Goal: Task Accomplishment & Management: Manage account settings

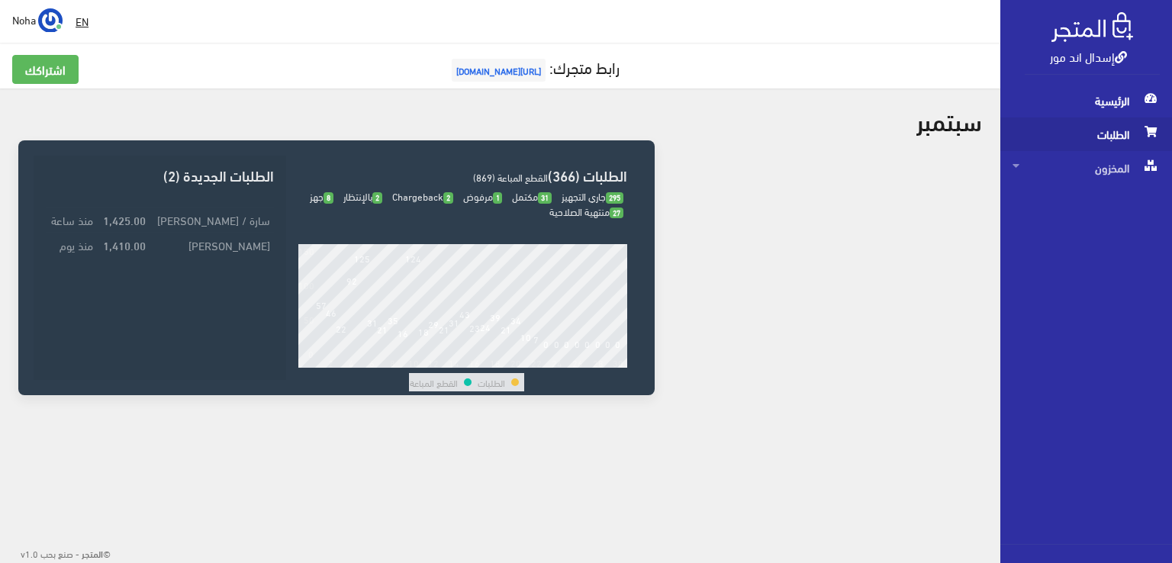
drag, startPoint x: 0, startPoint y: 0, endPoint x: 1102, endPoint y: 131, distance: 1109.5
click at [1102, 137] on span "الطلبات" at bounding box center [1085, 134] width 147 height 34
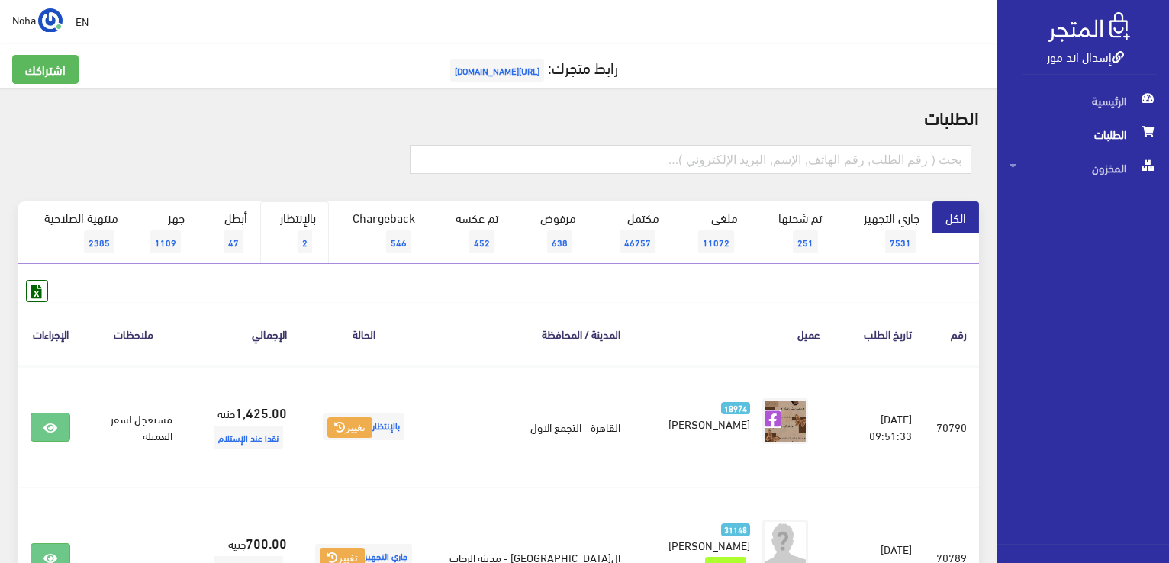
drag, startPoint x: 314, startPoint y: 214, endPoint x: 304, endPoint y: 226, distance: 15.1
drag, startPoint x: 304, startPoint y: 226, endPoint x: 300, endPoint y: 243, distance: 17.4
click at [300, 243] on span "2" at bounding box center [305, 241] width 14 height 23
click at [303, 243] on span "2" at bounding box center [305, 241] width 14 height 23
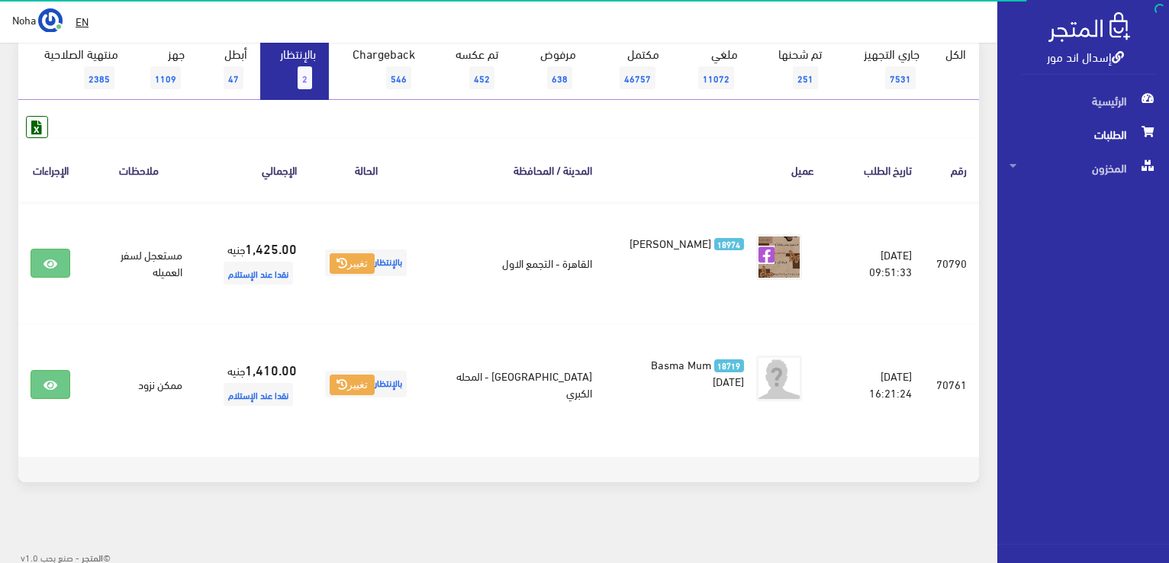
scroll to position [167, 0]
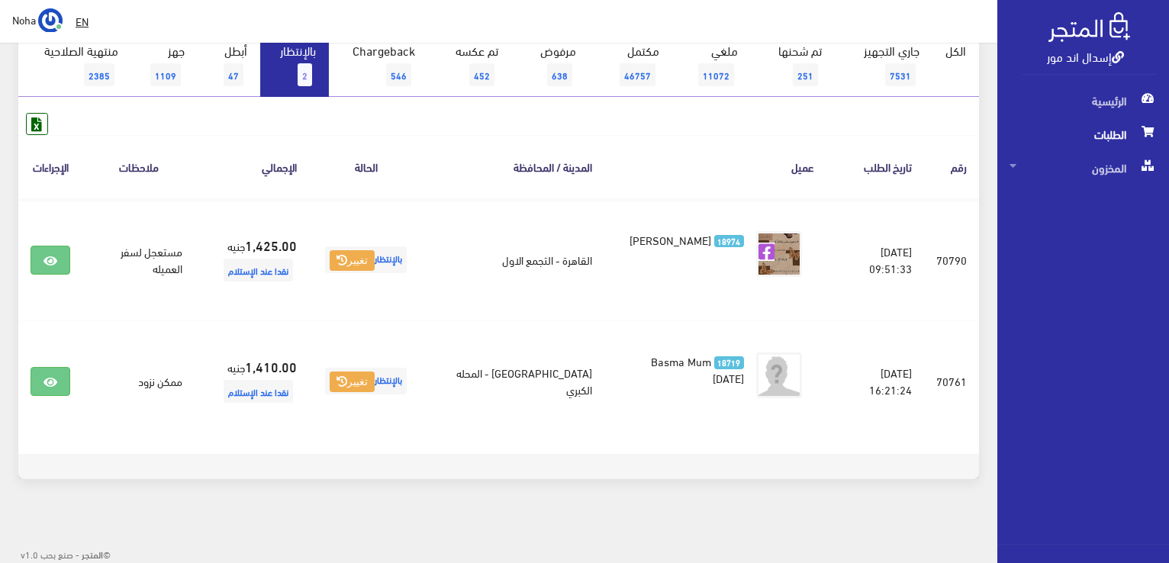
click at [291, 71] on link "بالإنتظار 2" at bounding box center [294, 65] width 69 height 63
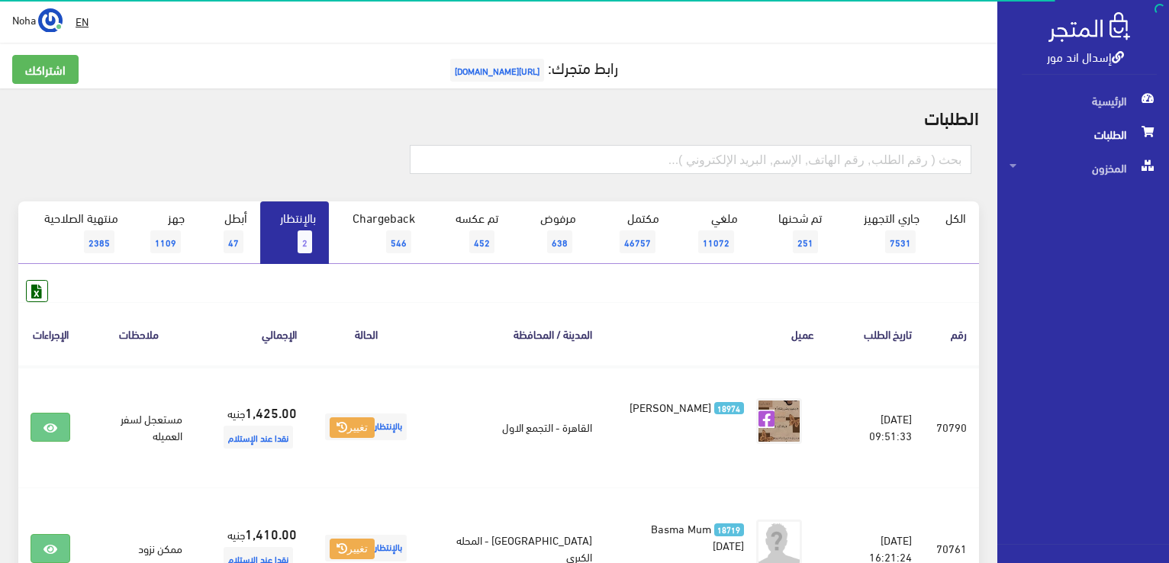
scroll to position [153, 0]
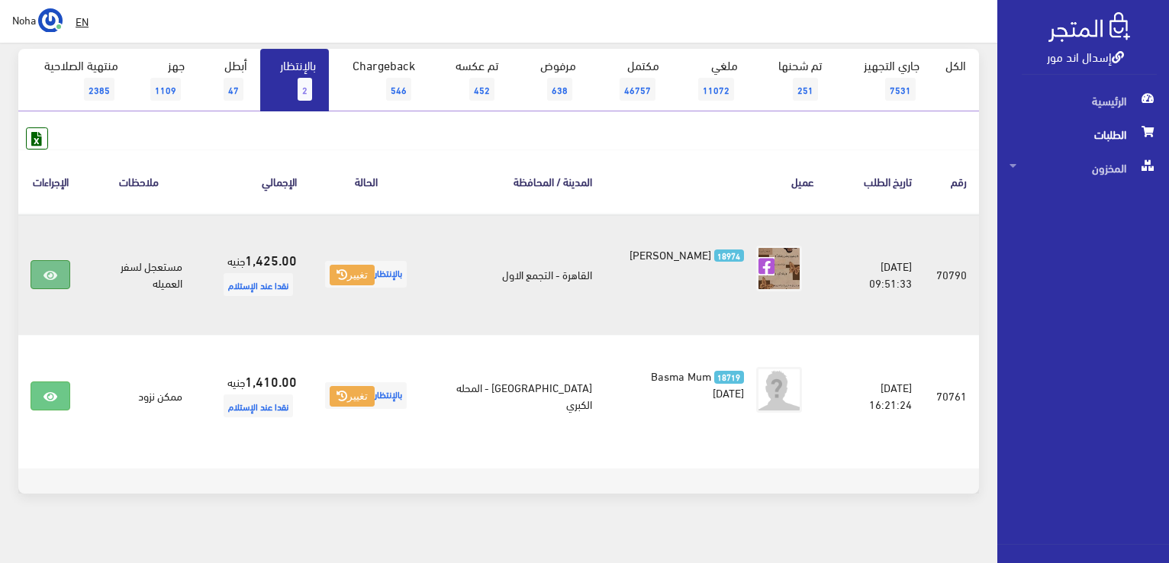
click at [63, 272] on link at bounding box center [51, 274] width 40 height 29
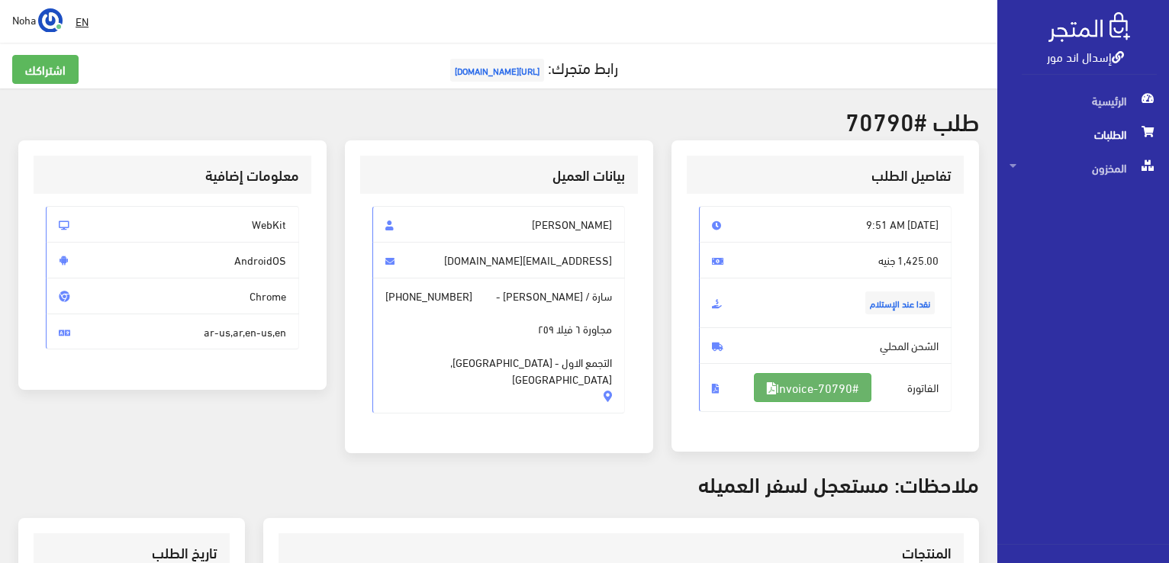
click at [854, 396] on link "#Invoice-70790" at bounding box center [812, 387] width 117 height 29
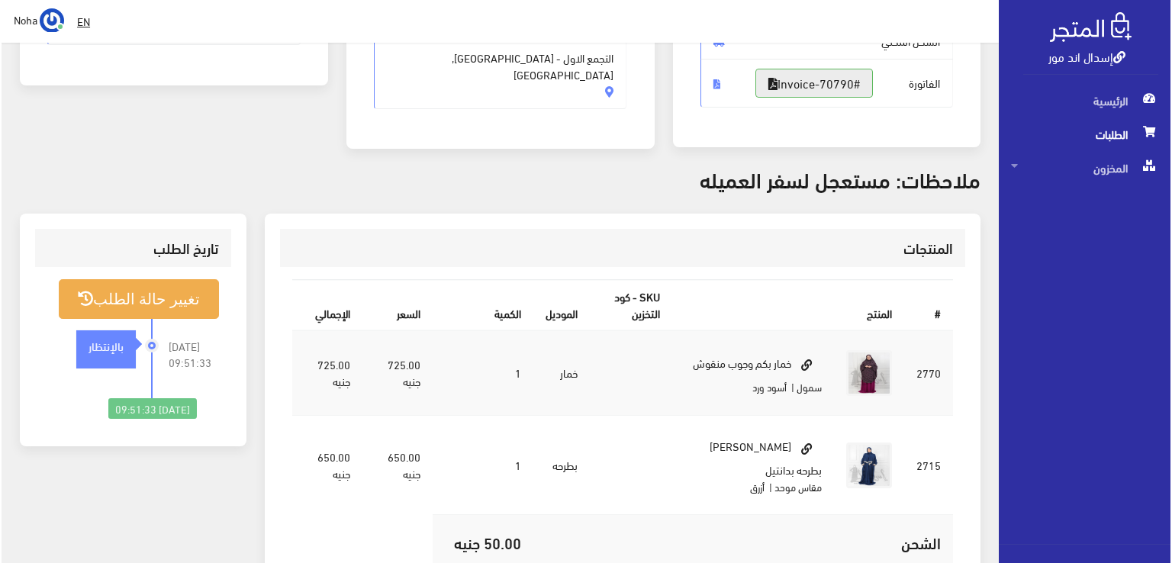
scroll to position [381, 0]
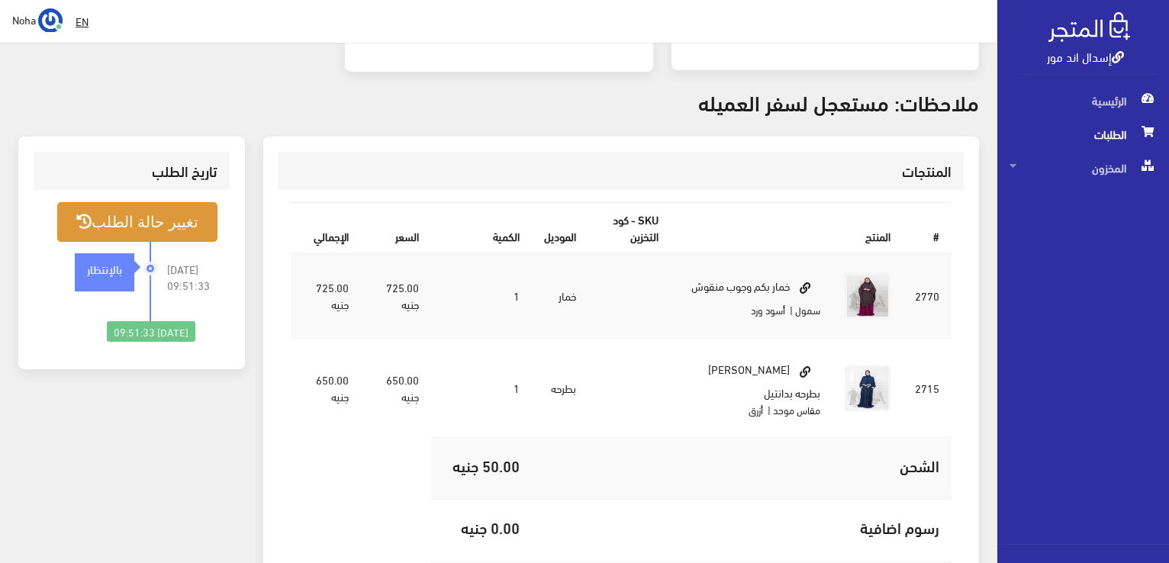
click at [189, 219] on button "تغيير حالة الطلب" at bounding box center [137, 221] width 160 height 39
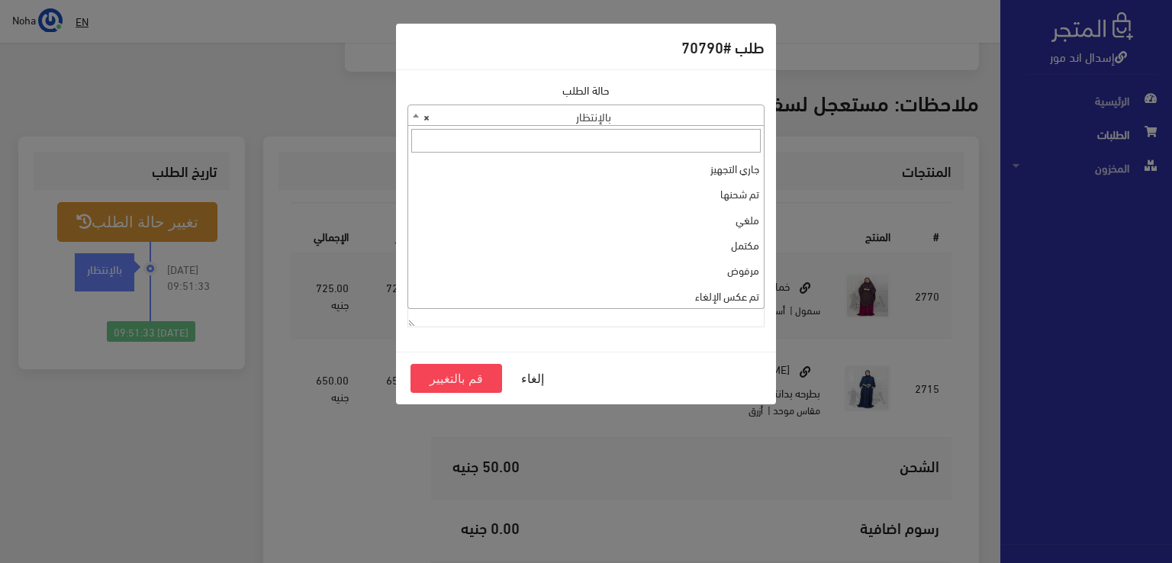
scroll to position [204, 0]
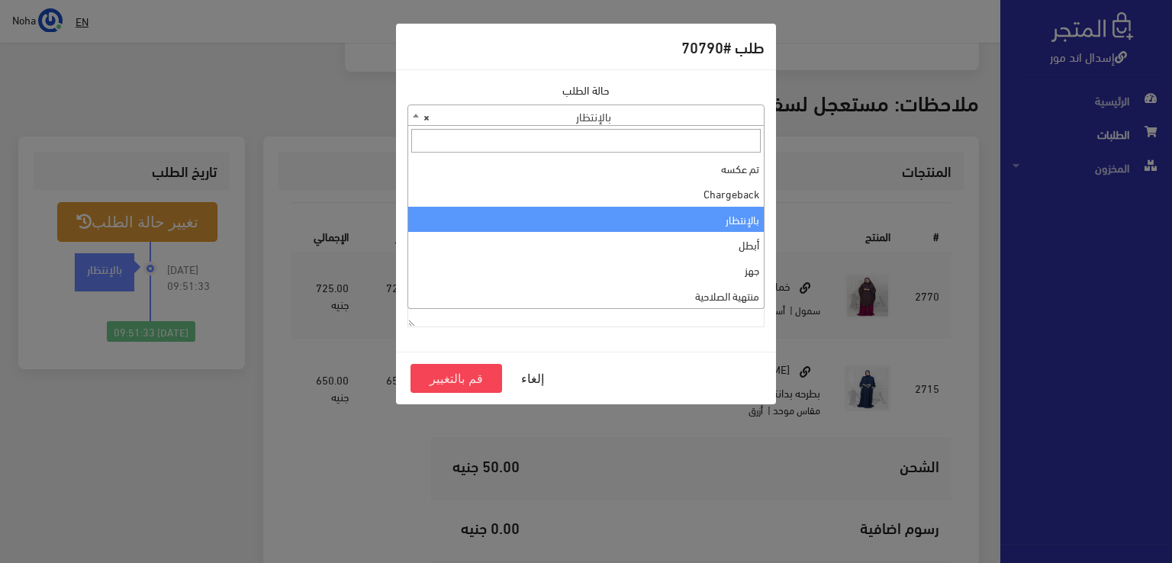
click at [415, 111] on span at bounding box center [415, 115] width 15 height 20
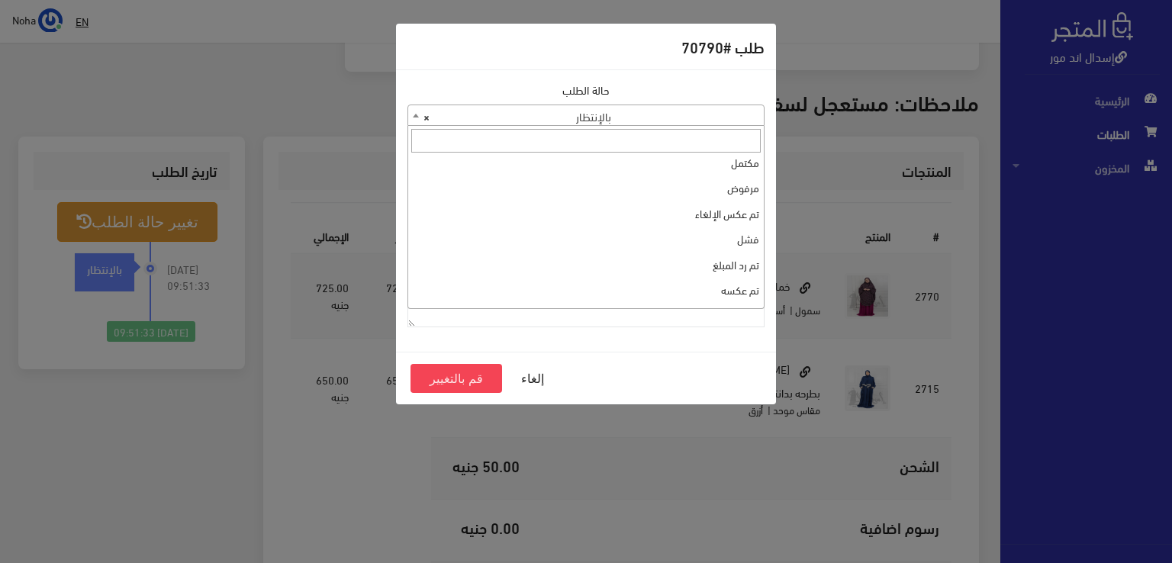
scroll to position [0, 0]
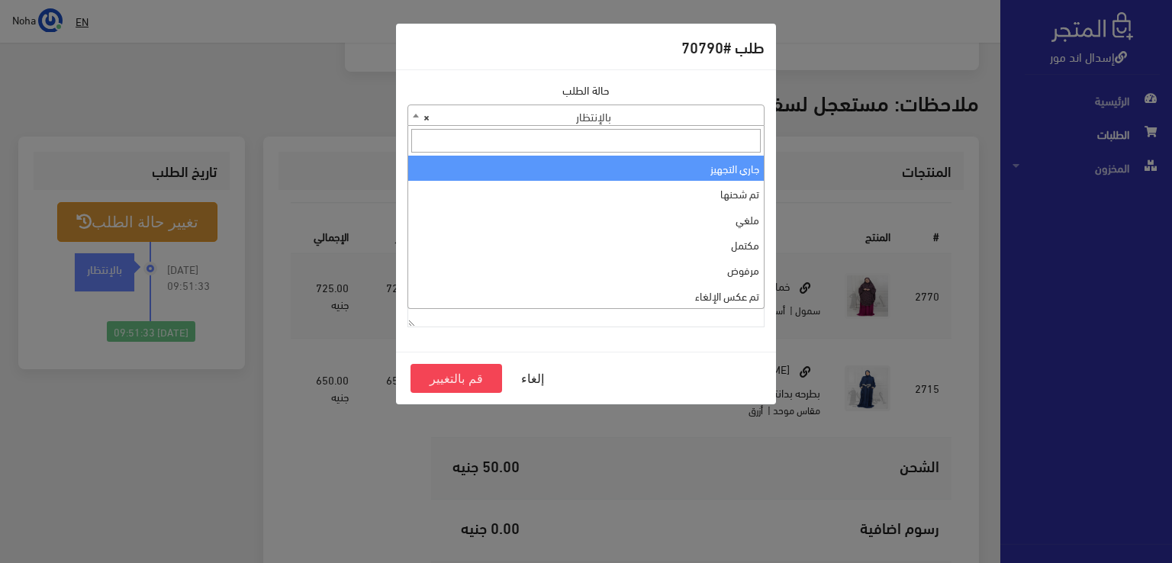
select select "1"
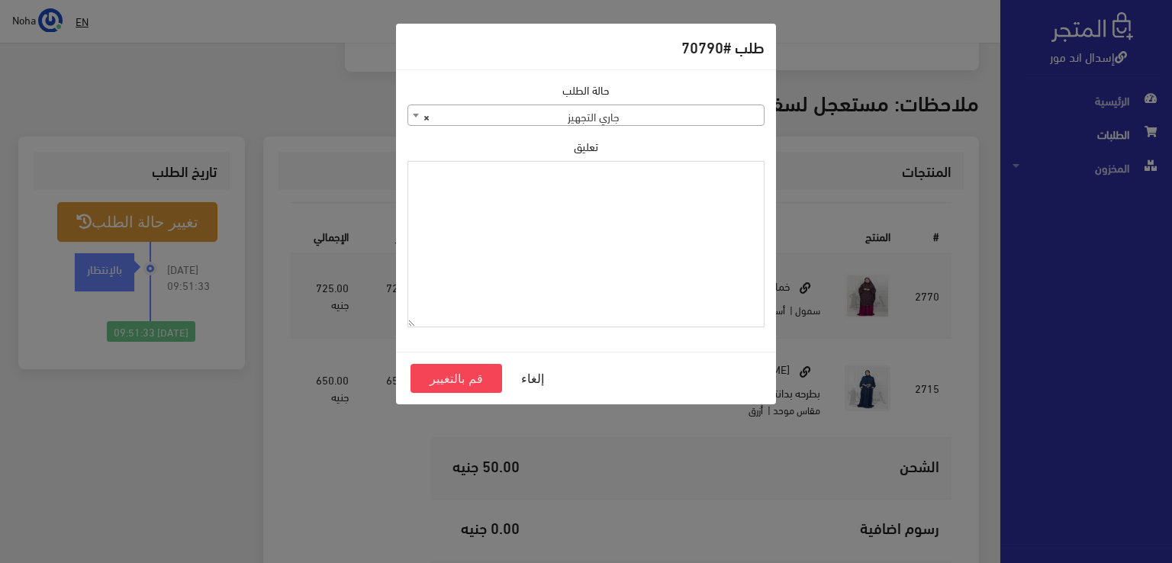
drag, startPoint x: 721, startPoint y: 208, endPoint x: 729, endPoint y: 179, distance: 30.0
click at [724, 193] on textarea "تعليق" at bounding box center [585, 244] width 357 height 167
paste textarea "1126575"
type textarea "1126575"
click at [481, 364] on button "قم بالتغيير" at bounding box center [456, 378] width 92 height 29
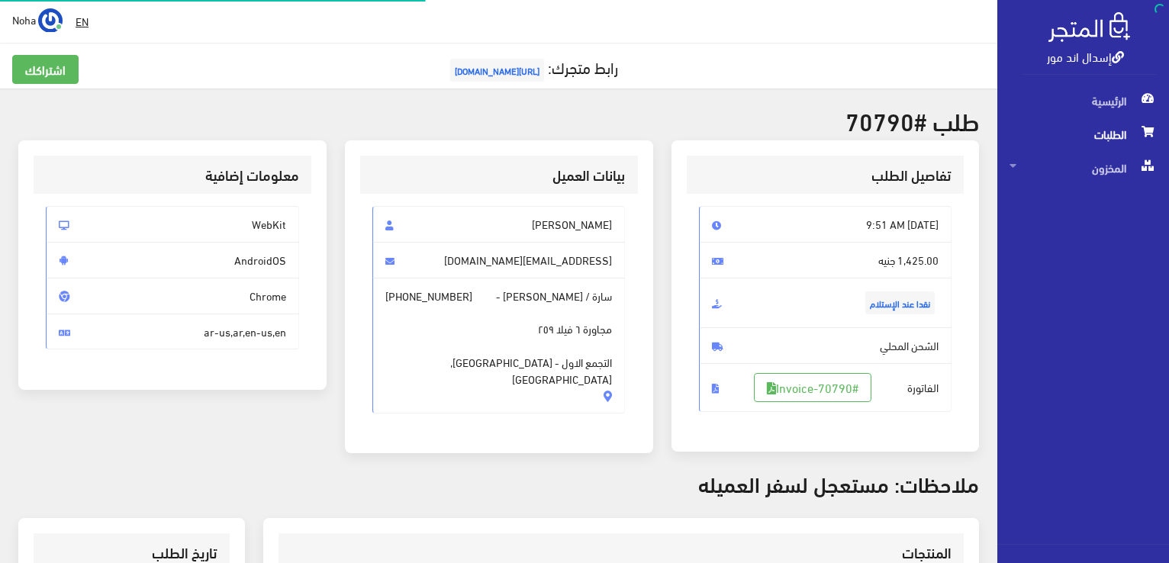
drag, startPoint x: 0, startPoint y: 0, endPoint x: 433, endPoint y: 464, distance: 634.8
click at [433, 464] on div "بيانات العميل Heba Naser [EMAIL_ADDRESS][DOMAIN_NAME] سارة / [PERSON_NAME] - [P…" at bounding box center [499, 306] width 327 height 332
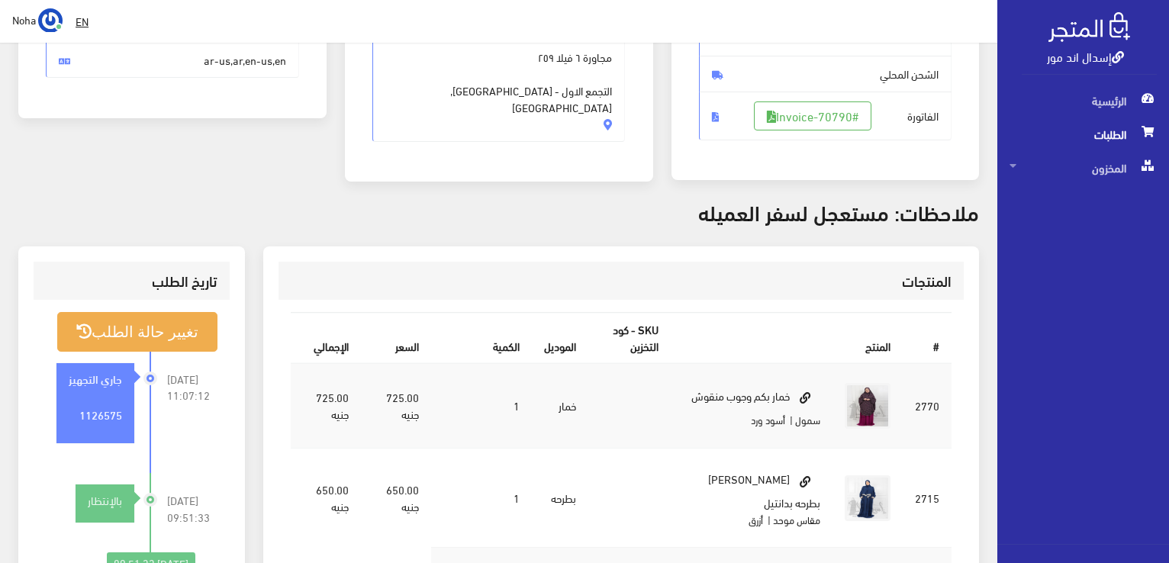
scroll to position [592, 0]
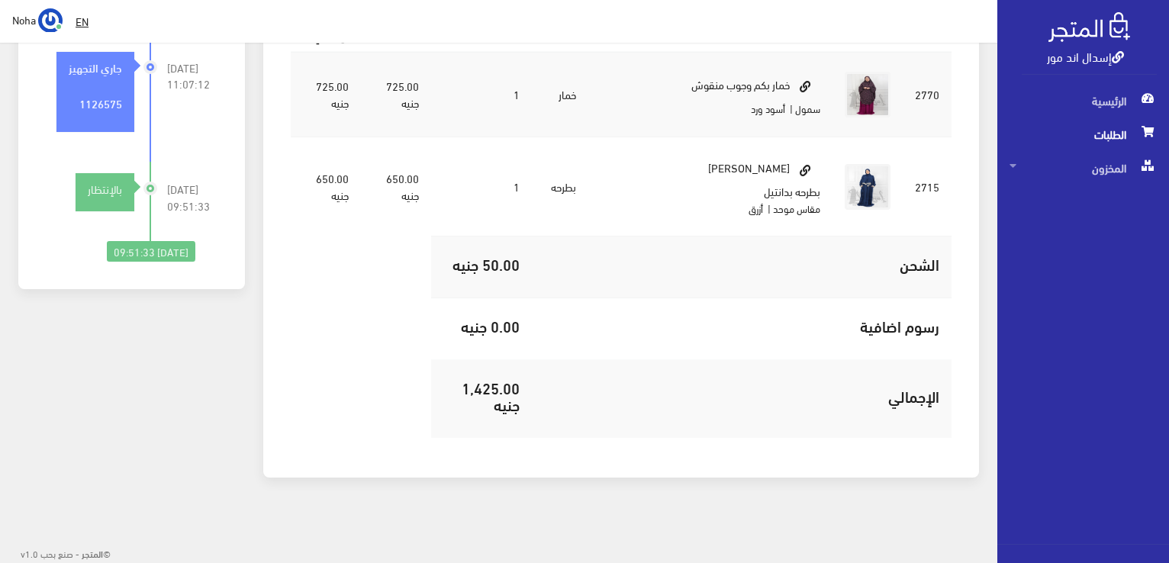
click at [1108, 136] on span "الطلبات" at bounding box center [1082, 134] width 147 height 34
click at [1108, 135] on span "الطلبات" at bounding box center [1082, 134] width 147 height 34
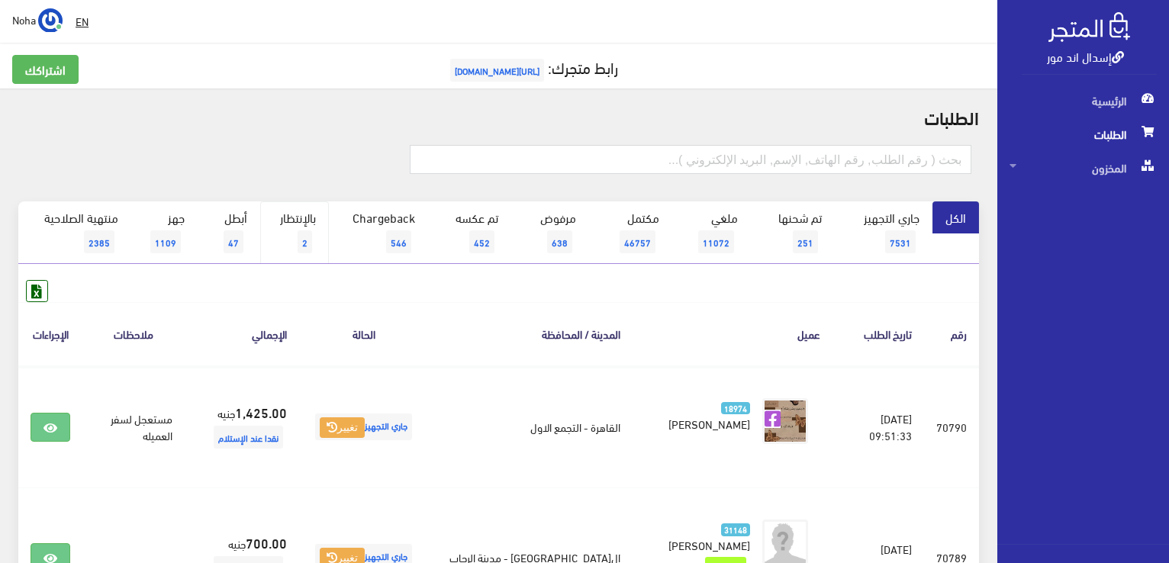
click at [286, 219] on link "بالإنتظار 2" at bounding box center [294, 232] width 69 height 63
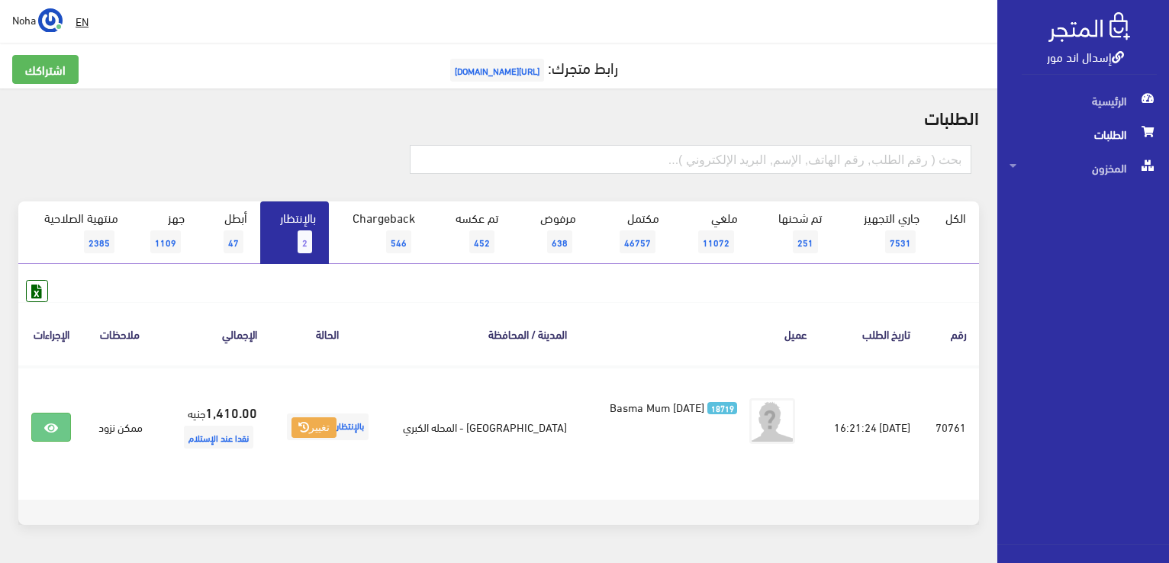
drag, startPoint x: 0, startPoint y: 0, endPoint x: 308, endPoint y: 236, distance: 388.0
click at [308, 236] on span "2" at bounding box center [305, 241] width 14 height 23
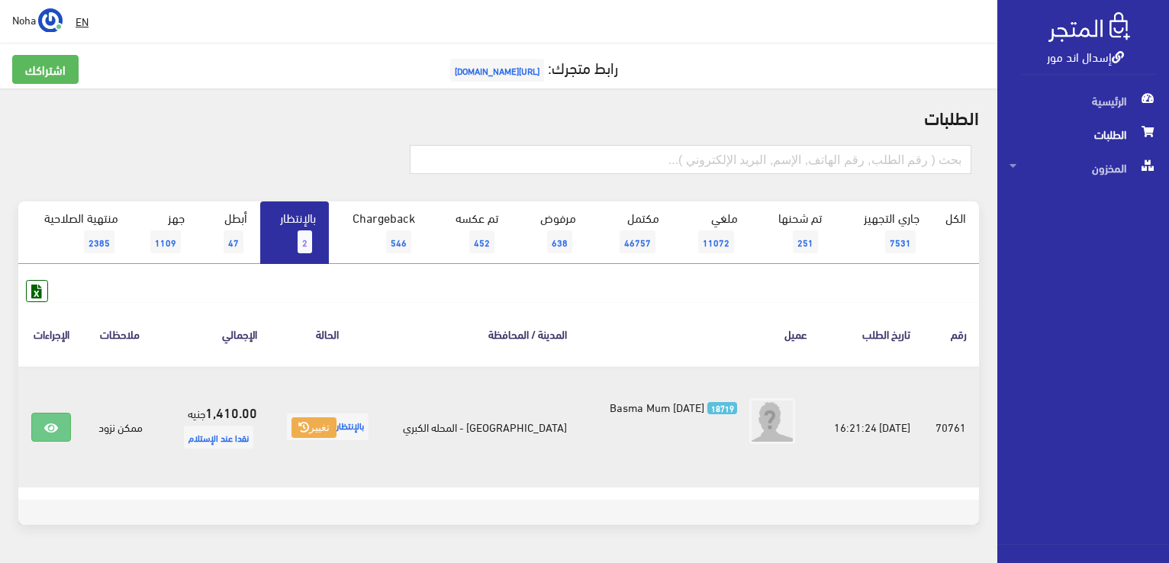
scroll to position [46, 0]
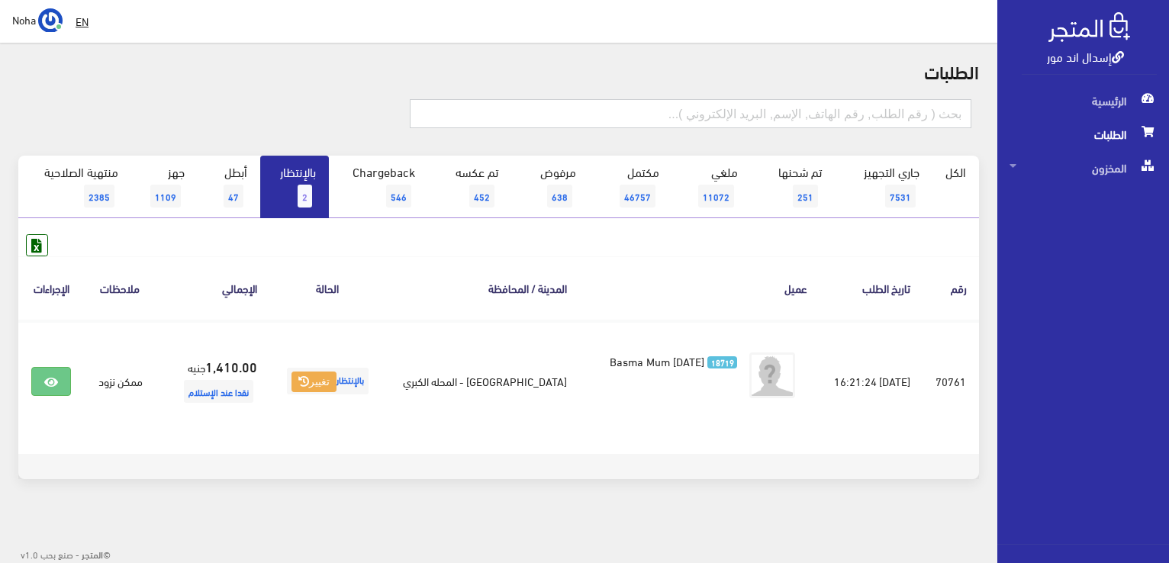
click at [822, 122] on input "text" at bounding box center [691, 113] width 562 height 29
type input "70771"
drag, startPoint x: 959, startPoint y: 111, endPoint x: 1048, endPoint y: 494, distance: 393.3
click at [1048, 494] on div "الرئيسية الطلبات المخزون المخزون" at bounding box center [1076, 314] width 185 height 460
click at [965, 117] on input "70771" at bounding box center [691, 113] width 562 height 29
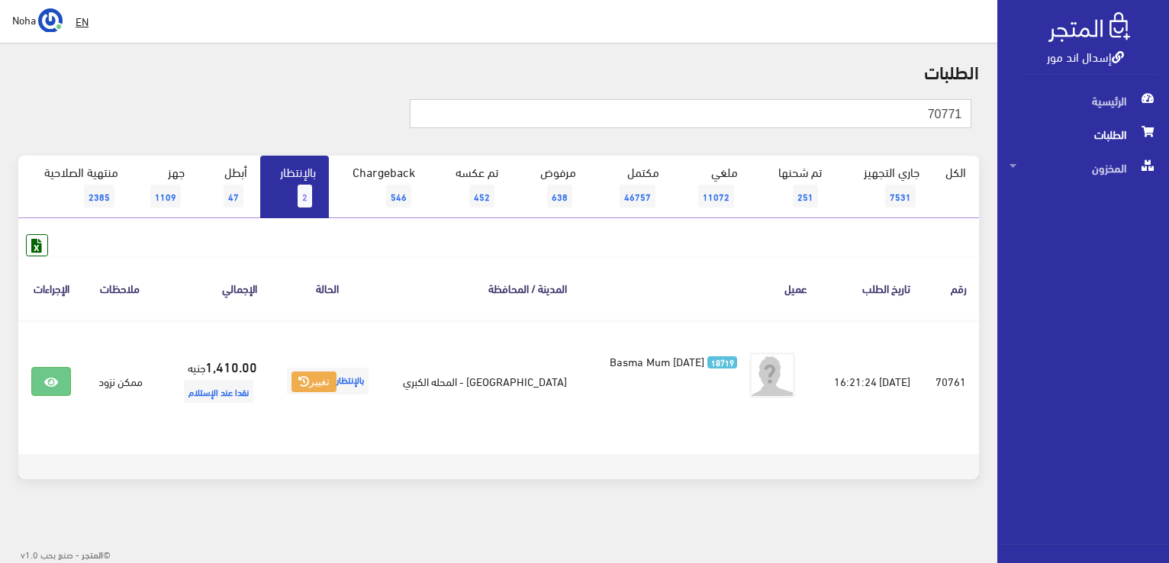
drag, startPoint x: 893, startPoint y: 114, endPoint x: 813, endPoint y: 123, distance: 80.6
click at [813, 123] on input "70771" at bounding box center [691, 113] width 562 height 29
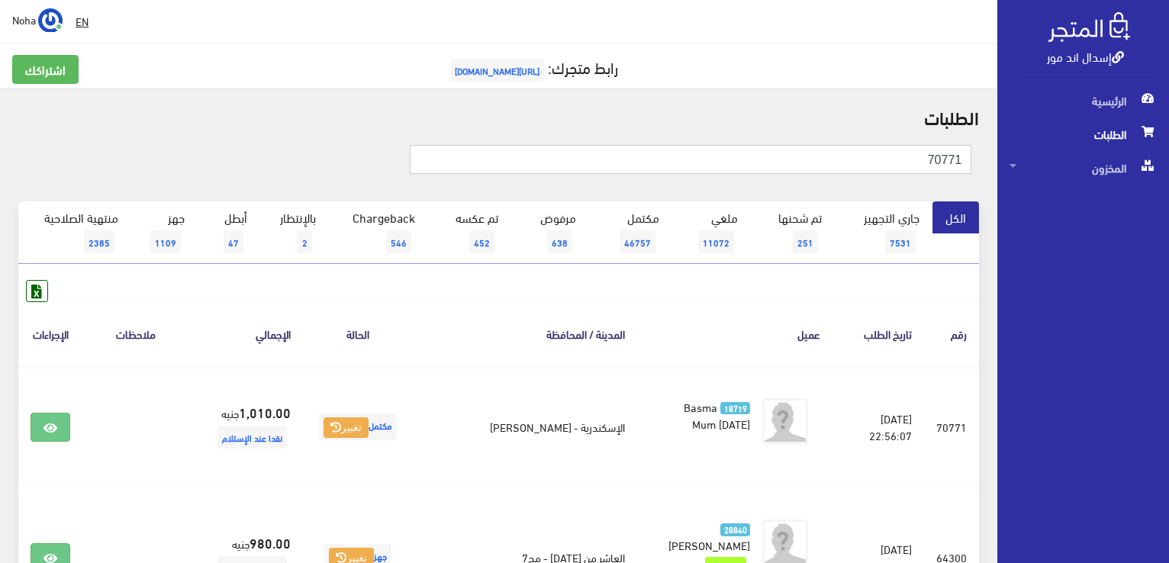
click at [970, 157] on input "70771" at bounding box center [691, 159] width 562 height 29
drag, startPoint x: 961, startPoint y: 158, endPoint x: 867, endPoint y: 141, distance: 96.1
click at [919, 142] on div "70771" at bounding box center [498, 168] width 979 height 68
drag, startPoint x: 753, startPoint y: 140, endPoint x: 1056, endPoint y: 452, distance: 434.9
drag, startPoint x: 1056, startPoint y: 452, endPoint x: 721, endPoint y: 92, distance: 492.3
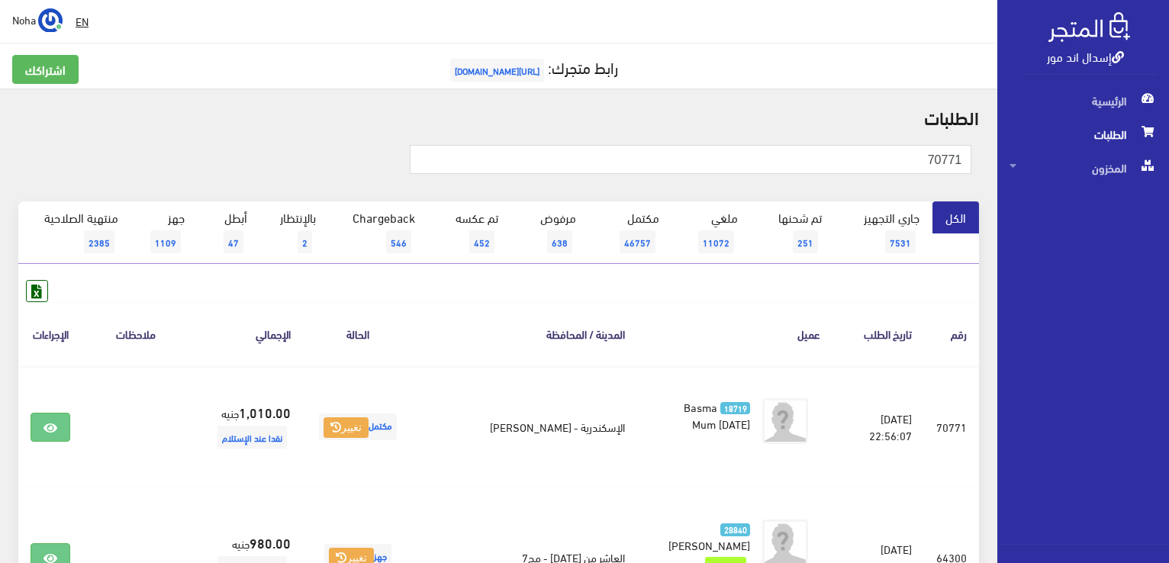
click at [721, 92] on div "اشتراكك رابط متجرك: [URL][DOMAIN_NAME]" at bounding box center [498, 78] width 991 height 47
click at [298, 239] on link "بالإنتظار 2" at bounding box center [294, 232] width 69 height 63
